Goal: Entertainment & Leisure: Consume media (video, audio)

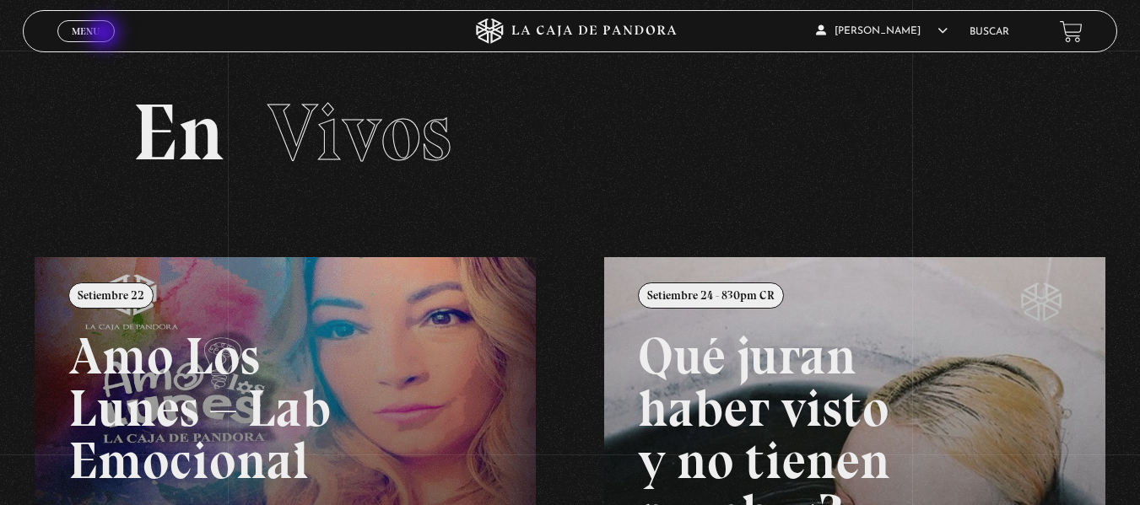
click at [105, 35] on link "Menu Cerrar" at bounding box center [85, 31] width 57 height 22
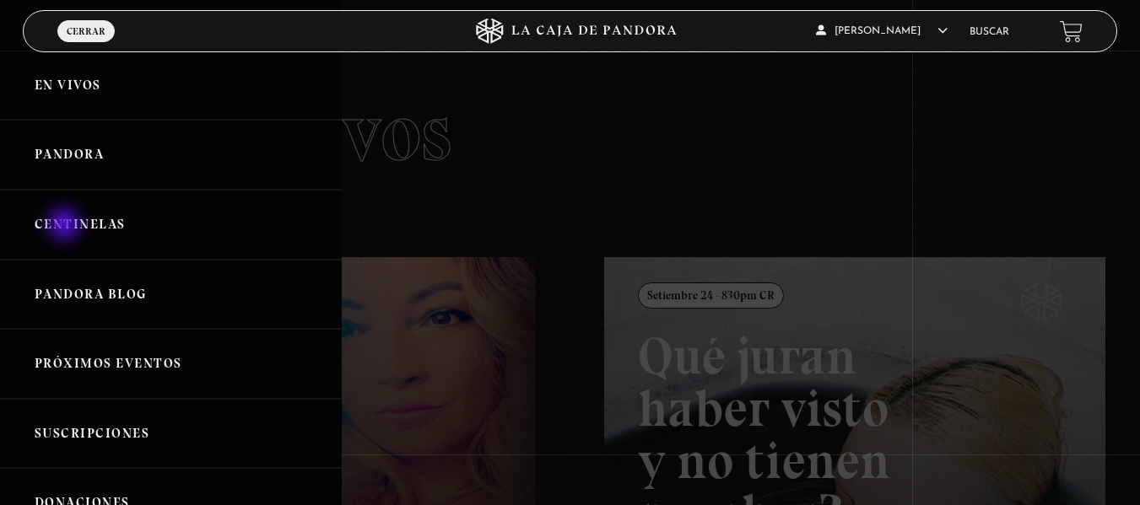
click at [66, 226] on link "Centinelas" at bounding box center [171, 225] width 342 height 70
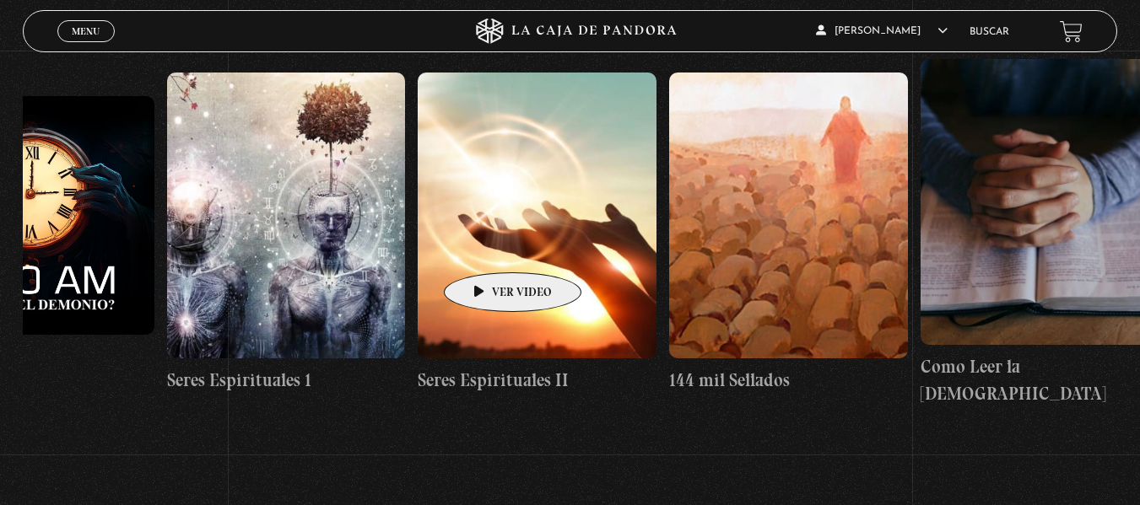
scroll to position [0, 23451]
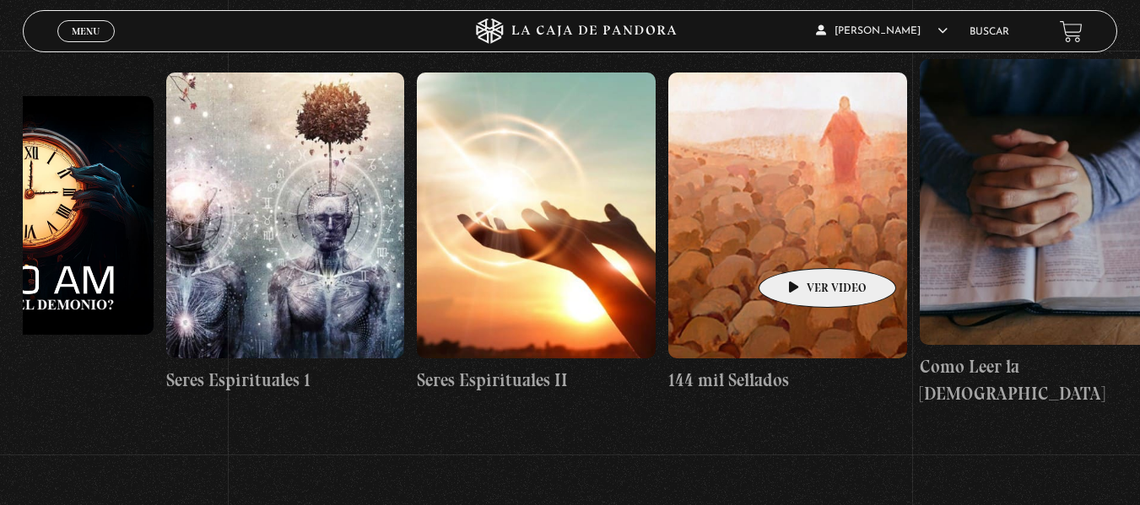
click at [801, 243] on figure at bounding box center [787, 216] width 239 height 286
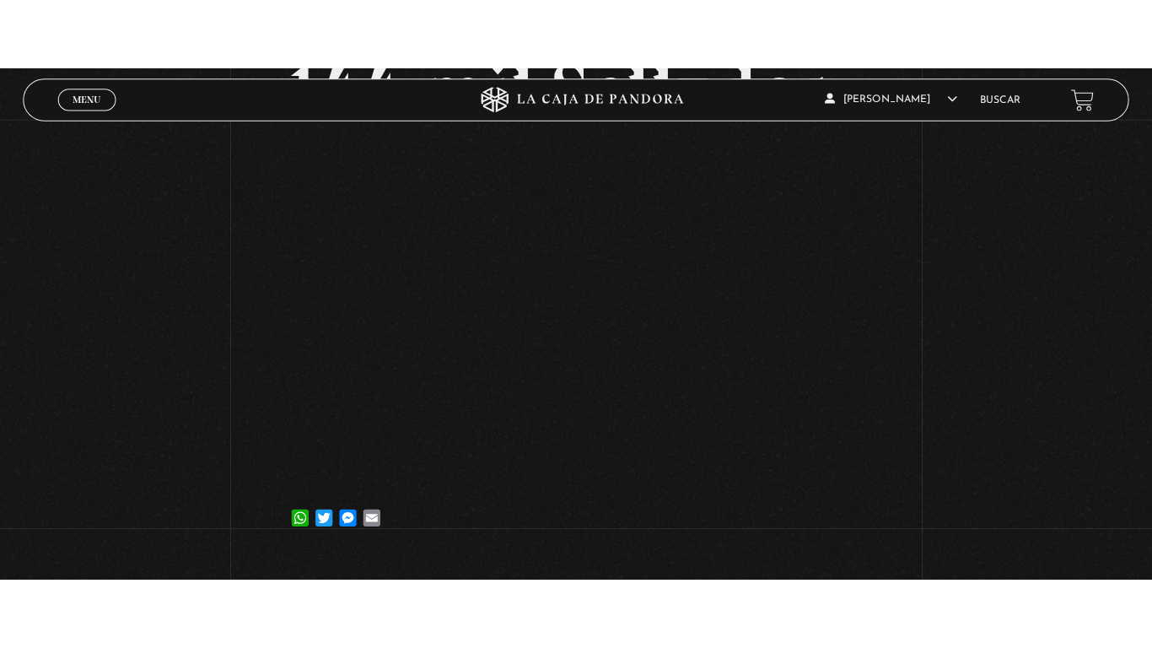
scroll to position [151, 0]
